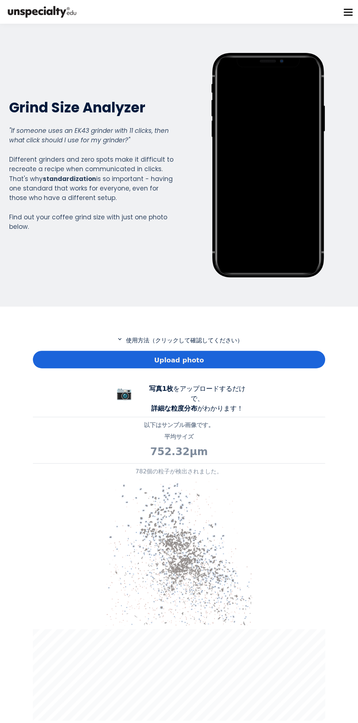
scroll to position [541, 292]
click at [197, 360] on div "Upload photo" at bounding box center [179, 360] width 292 height 18
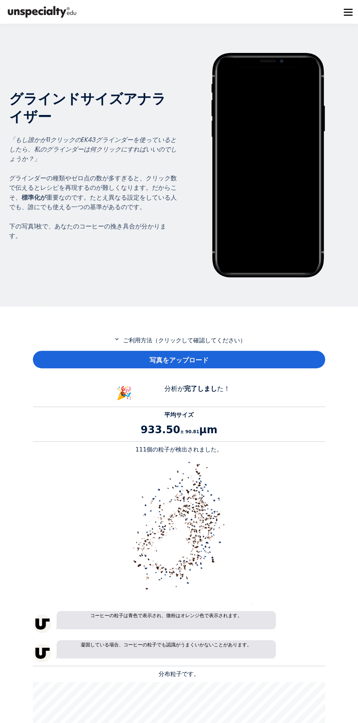
scroll to position [683, 292]
click at [218, 360] on div "写真をアップロード" at bounding box center [179, 360] width 292 height 18
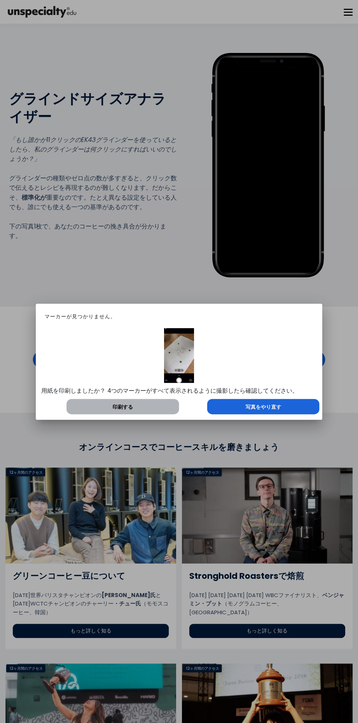
click at [286, 408] on div "写真をやり直す" at bounding box center [263, 406] width 112 height 15
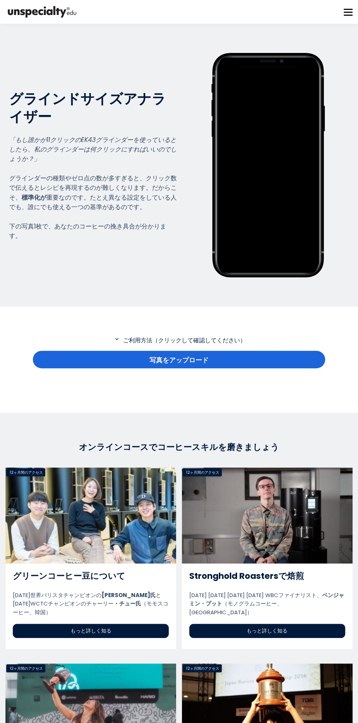
click at [240, 357] on div "写真をアップロード" at bounding box center [179, 360] width 292 height 18
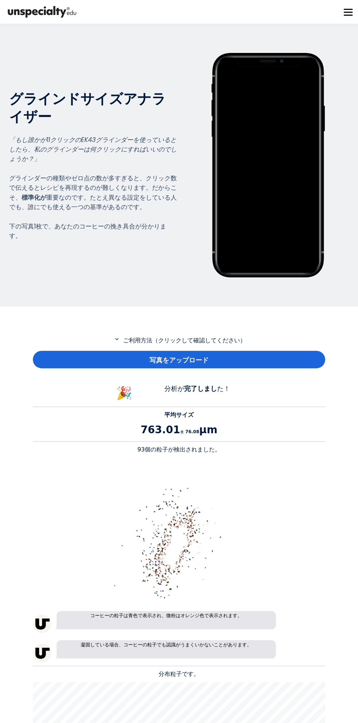
click at [200, 339] on font "ご利用方法（クリックして確認してください）" at bounding box center [184, 340] width 123 height 7
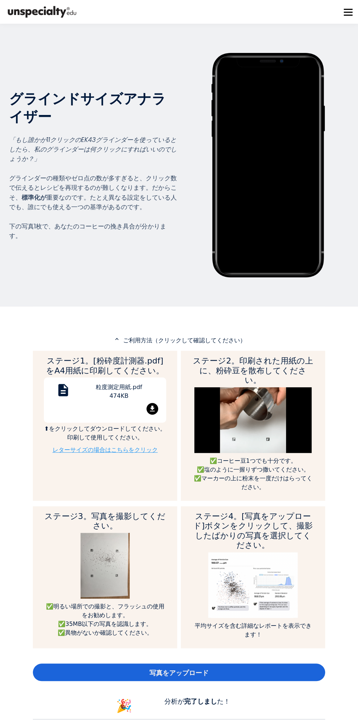
scroll to position [986, 292]
click at [229, 665] on div "写真をアップロード" at bounding box center [179, 673] width 292 height 18
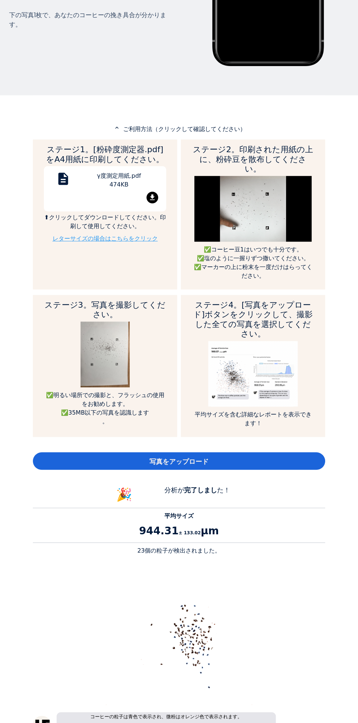
scroll to position [209, 0]
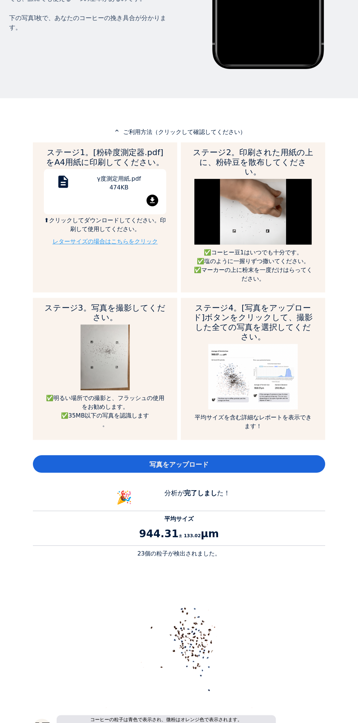
click at [133, 223] on p "⬆クリックしてダウンロードしてください。印刷して使用してください。" at bounding box center [105, 225] width 122 height 18
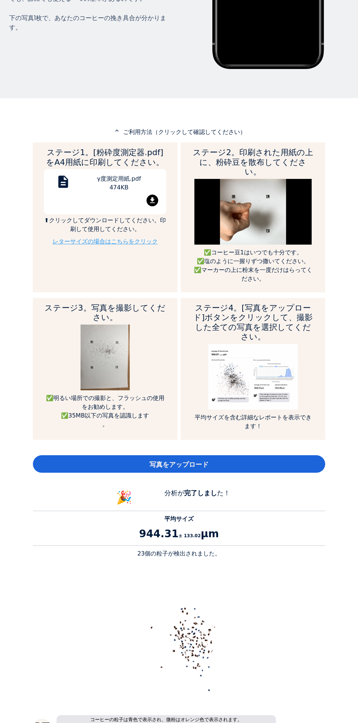
click at [272, 197] on img at bounding box center [252, 212] width 117 height 66
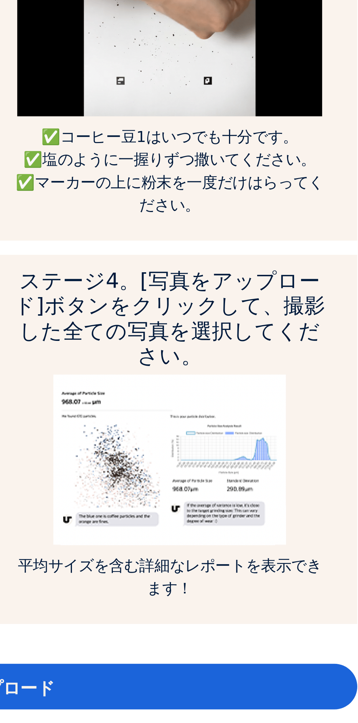
scroll to position [256, 0]
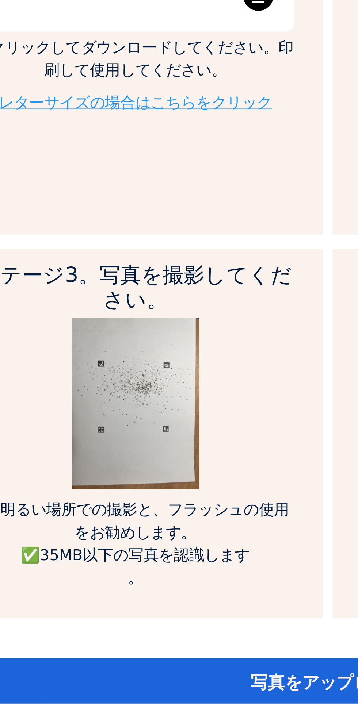
click at [150, 413] on font "写真をアップロード" at bounding box center [178, 417] width 59 height 8
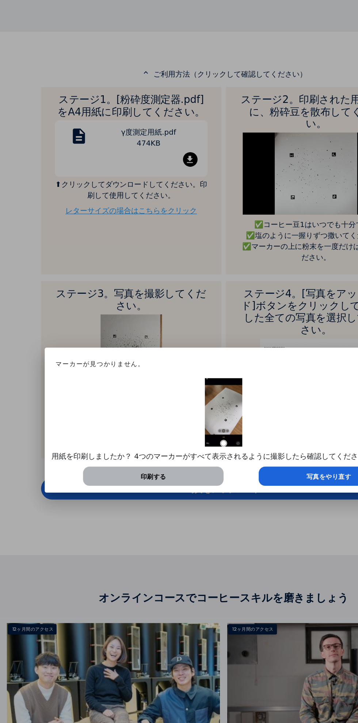
click at [245, 410] on font "写真をやり直す" at bounding box center [263, 407] width 36 height 6
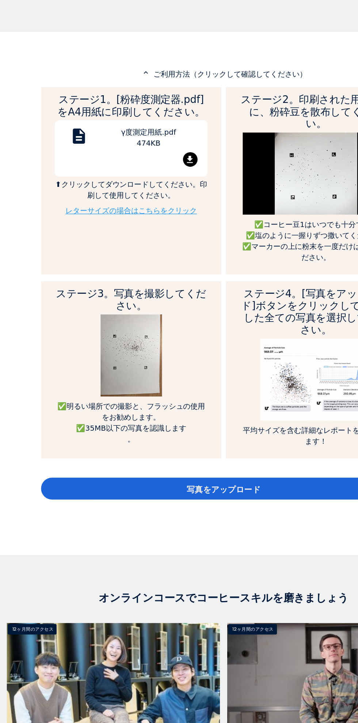
click at [192, 412] on span "写真をアップロード" at bounding box center [178, 417] width 59 height 10
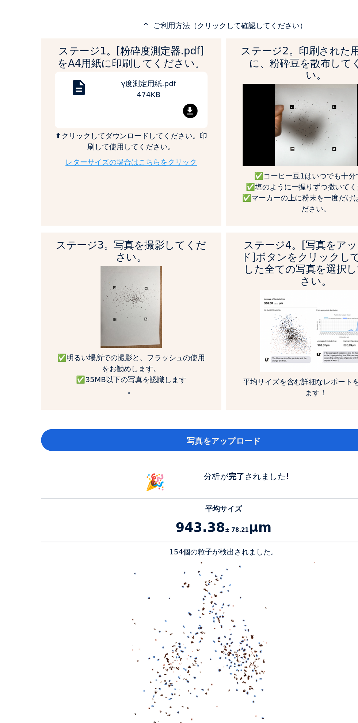
scroll to position [984, 292]
